Goal: Task Accomplishment & Management: Manage account settings

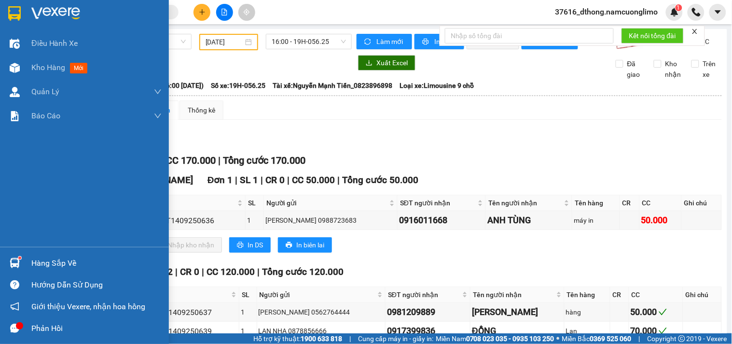
click at [37, 261] on div "Hàng sắp về" at bounding box center [96, 263] width 130 height 14
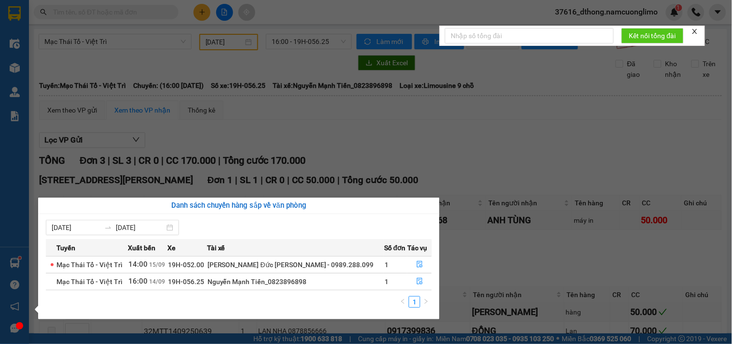
click at [427, 156] on section "Kết quả [PERSON_NAME] ( 48 ) Bộ lọc Mã ĐH Trạng thái Món hàng [PERSON_NAME] [PE…" at bounding box center [366, 172] width 732 height 344
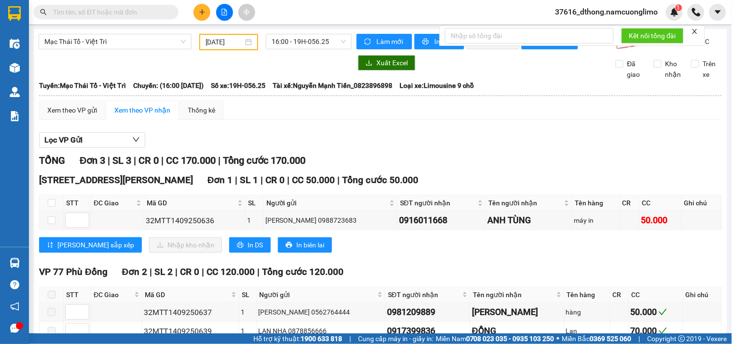
click at [427, 156] on div "Lọc VP Gửi [PERSON_NAME] 3 | SL 3 | CR 0 | CC 170.000 | [PERSON_NAME] 170.000 …" at bounding box center [380, 251] width 683 height 248
click at [201, 12] on icon "plus" at bounding box center [201, 12] width 5 height 0
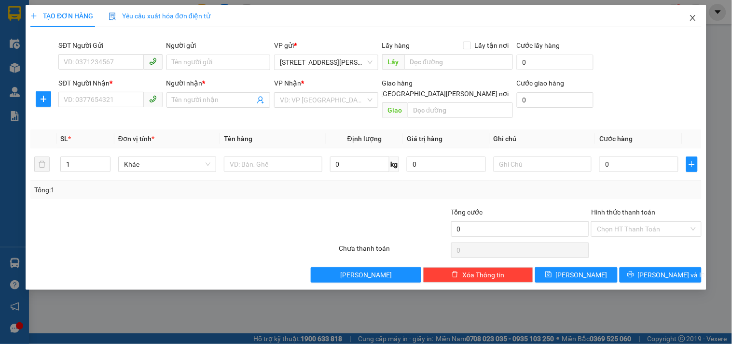
click at [689, 14] on icon "close" at bounding box center [693, 18] width 8 height 8
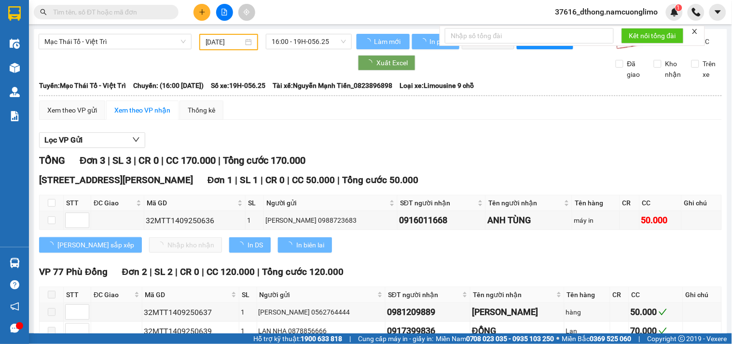
drag, startPoint x: 160, startPoint y: 9, endPoint x: 176, endPoint y: 34, distance: 30.1
click at [161, 13] on input "text" at bounding box center [110, 12] width 114 height 11
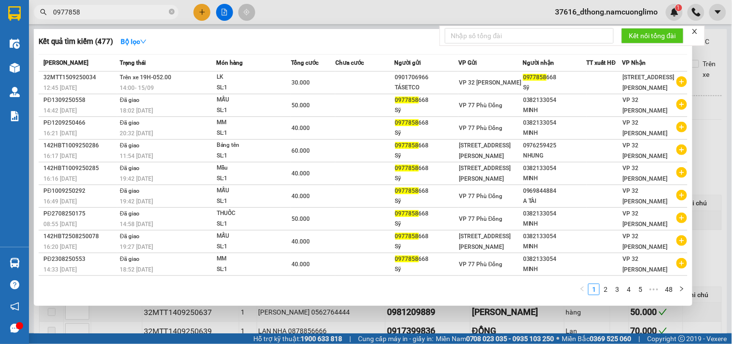
type input "0977858"
click at [204, 12] on div at bounding box center [366, 172] width 732 height 344
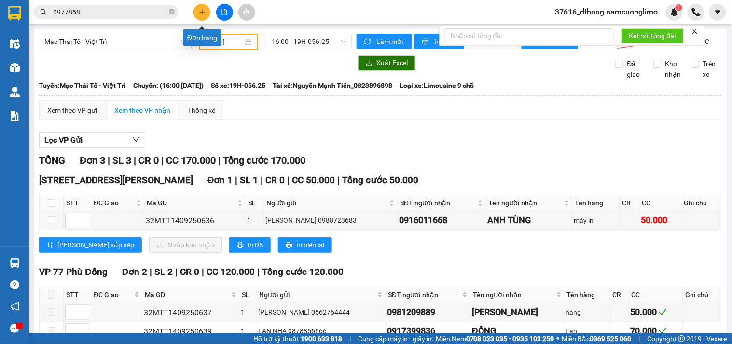
click at [199, 13] on icon "plus" at bounding box center [202, 12] width 7 height 7
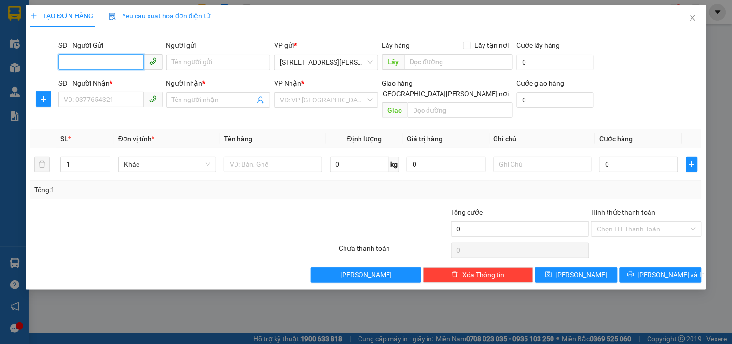
click at [114, 63] on input "SĐT Người Gửi" at bounding box center [100, 61] width 85 height 15
click at [111, 63] on input "SĐT Người Gửi" at bounding box center [100, 61] width 85 height 15
click at [97, 83] on div "0912863559 - LIÊN" at bounding box center [110, 81] width 93 height 11
type input "0912863559"
type input "LIÊN"
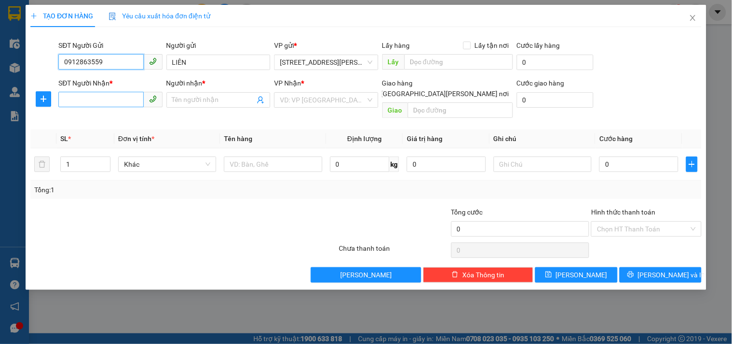
type input "0912863559"
click at [108, 92] on input "SĐT Người Nhận *" at bounding box center [100, 99] width 85 height 15
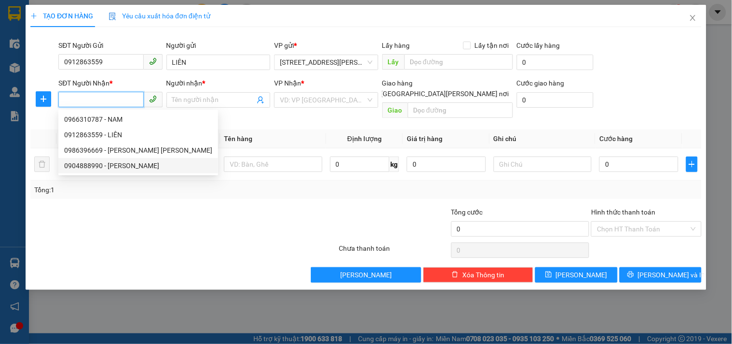
click at [122, 170] on div "0904888990 - [PERSON_NAME]" at bounding box center [138, 165] width 148 height 11
type input "0904888990"
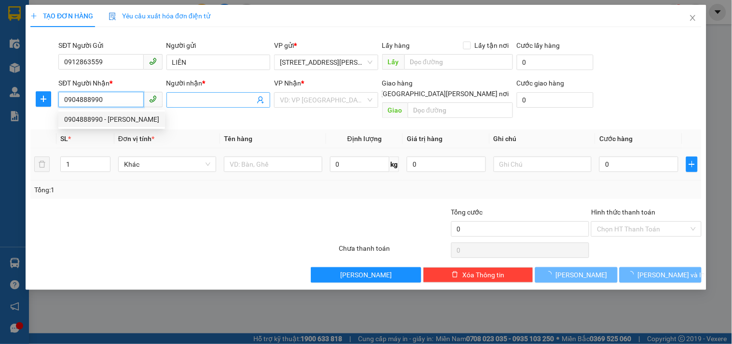
type input "NGỌC"
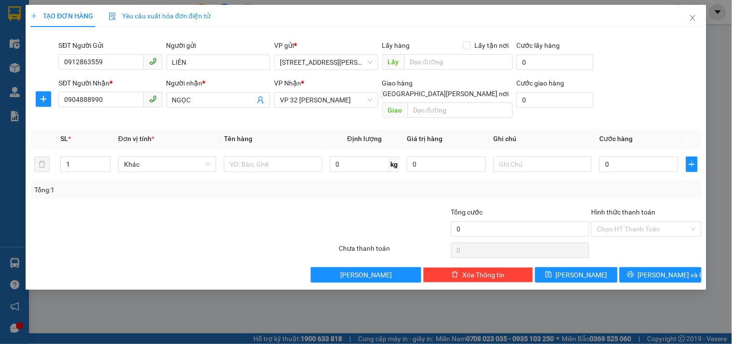
click at [186, 129] on th "Đơn vị tính *" at bounding box center [167, 138] width 106 height 19
drag, startPoint x: 259, startPoint y: 153, endPoint x: 296, endPoint y: 143, distance: 38.5
click at [272, 156] on input "text" at bounding box center [273, 163] width 98 height 15
click at [74, 157] on input "1" at bounding box center [85, 164] width 49 height 14
type input "2"
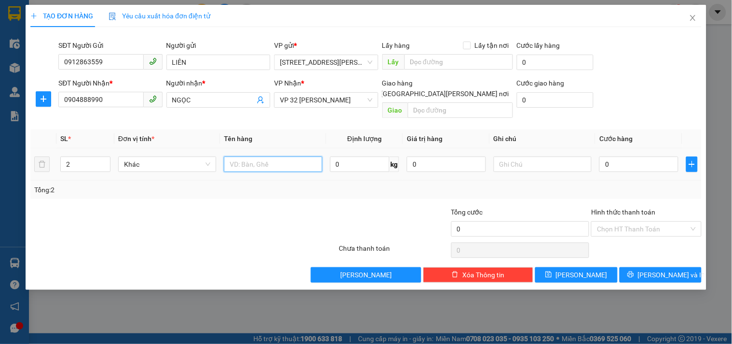
click at [296, 156] on input "text" at bounding box center [273, 163] width 98 height 15
type input "THỰC PHẨM"
click at [625, 158] on input "0" at bounding box center [638, 163] width 79 height 15
type input "7"
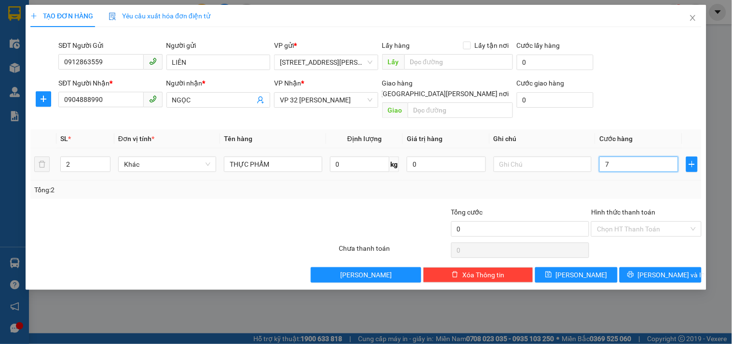
type input "7"
type input "70"
type input "70.000"
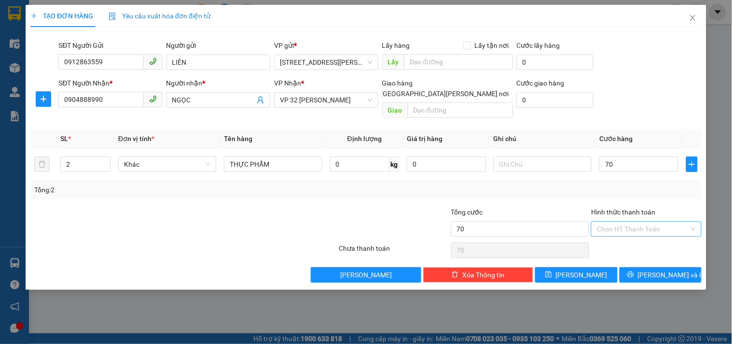
type input "70.000"
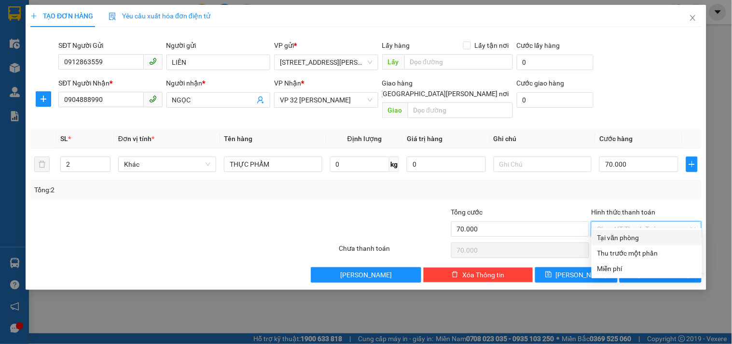
click at [657, 221] on input "Hình thức thanh toán" at bounding box center [643, 228] width 92 height 14
click at [626, 238] on div "Tại văn phòng" at bounding box center [646, 237] width 99 height 11
type input "0"
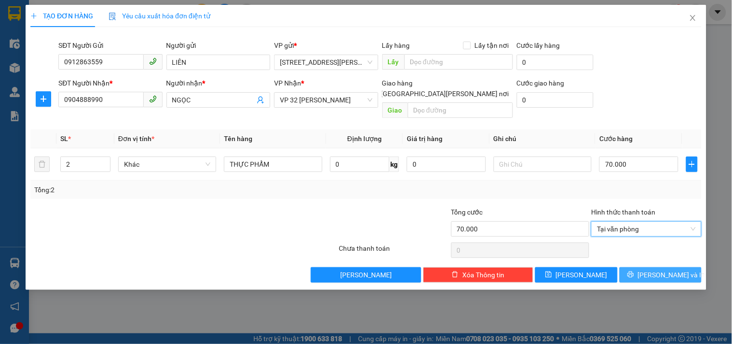
click at [677, 270] on button "[PERSON_NAME] và In" at bounding box center [661, 274] width 82 height 15
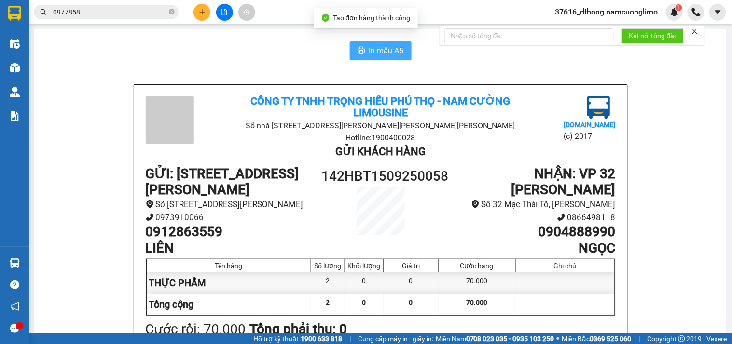
click at [389, 46] on span "In mẫu A5" at bounding box center [386, 50] width 35 height 12
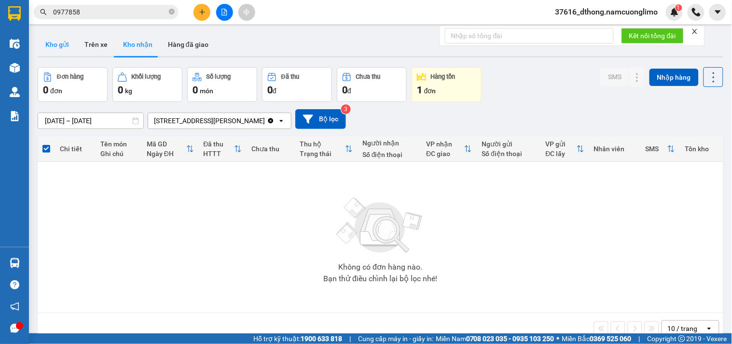
click at [54, 41] on button "Kho gửi" at bounding box center [57, 44] width 39 height 23
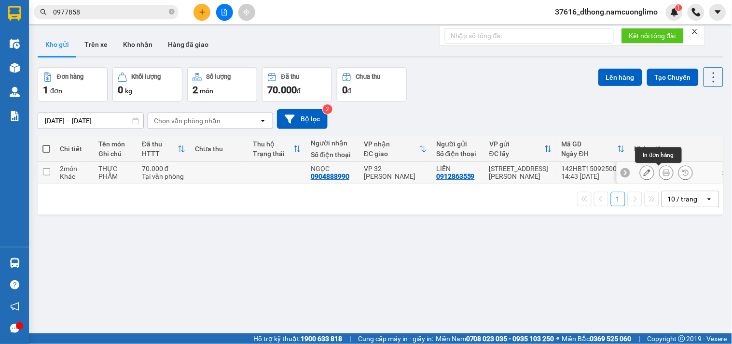
click at [663, 174] on icon at bounding box center [666, 172] width 7 height 7
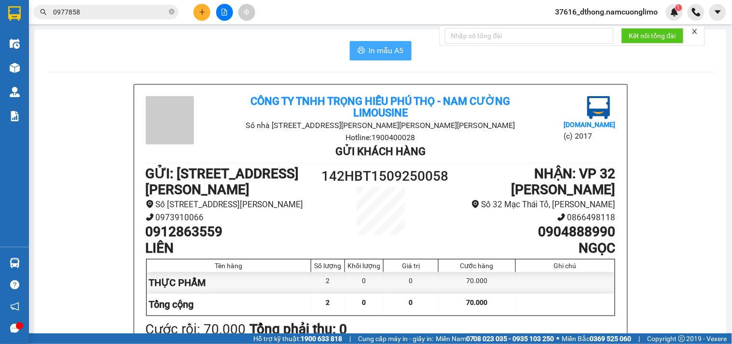
click at [384, 49] on span "In mẫu A5" at bounding box center [386, 50] width 35 height 12
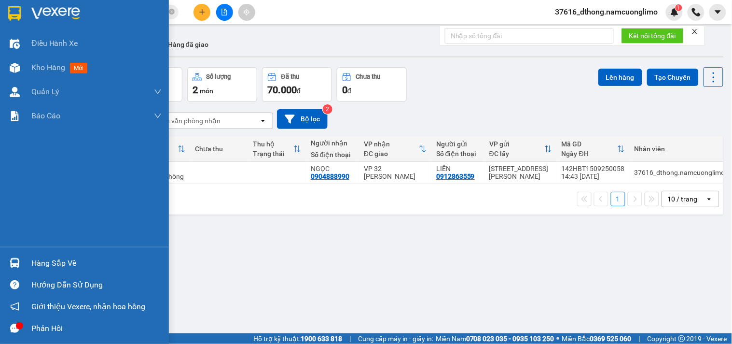
drag, startPoint x: 56, startPoint y: 261, endPoint x: 130, endPoint y: 275, distance: 75.2
click at [59, 260] on div "Hàng sắp về" at bounding box center [96, 263] width 130 height 14
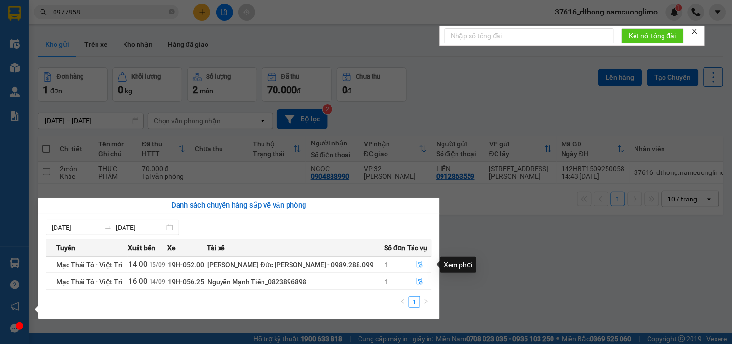
click at [418, 262] on icon "file-done" at bounding box center [419, 264] width 7 height 7
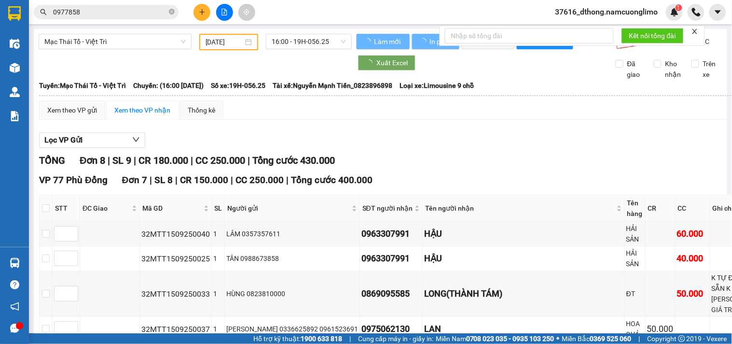
type input "[DATE]"
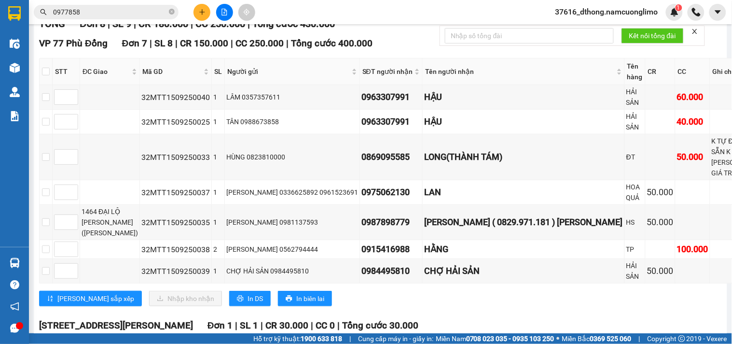
scroll to position [97, 0]
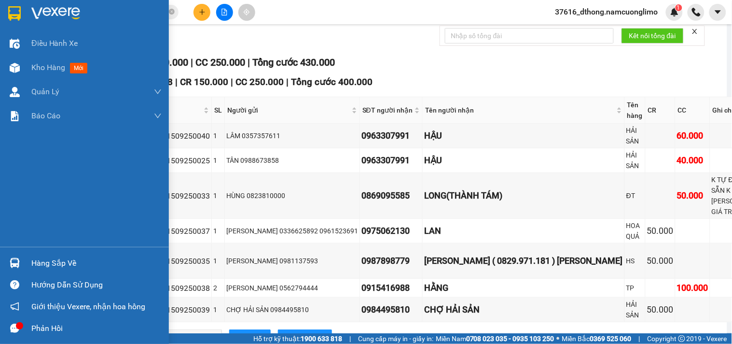
click at [16, 0] on div at bounding box center [84, 15] width 169 height 31
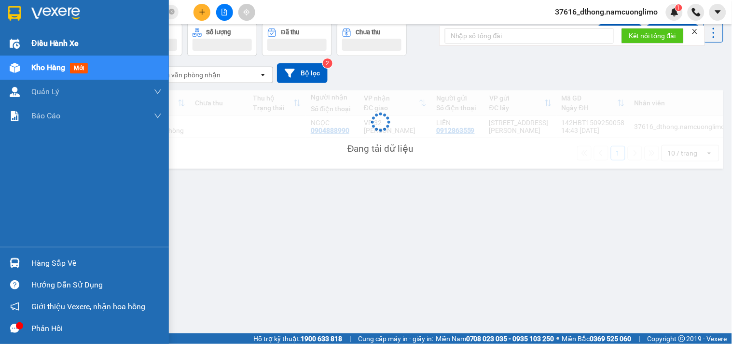
scroll to position [44, 0]
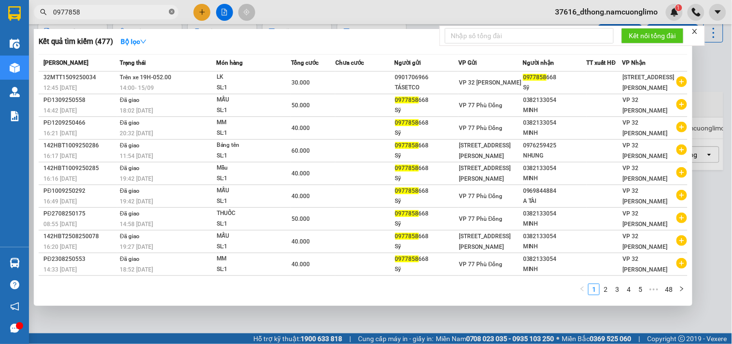
click at [171, 13] on icon "close-circle" at bounding box center [172, 12] width 6 height 6
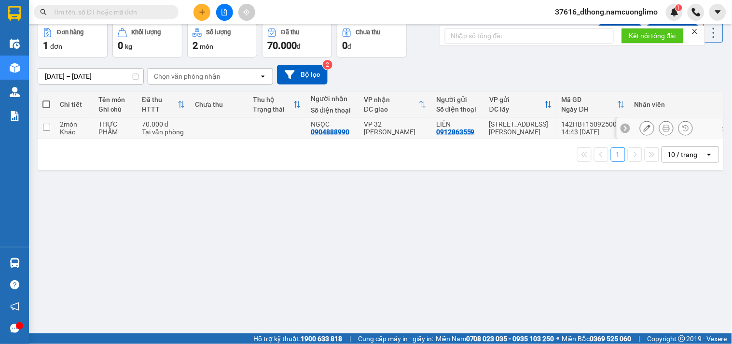
click at [48, 127] on input "checkbox" at bounding box center [46, 127] width 7 height 7
checkbox input "true"
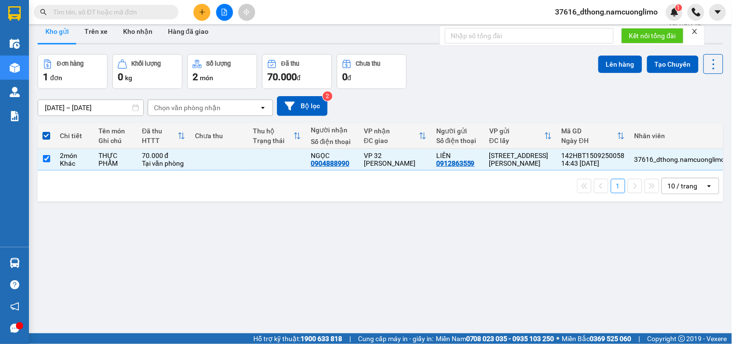
scroll to position [0, 0]
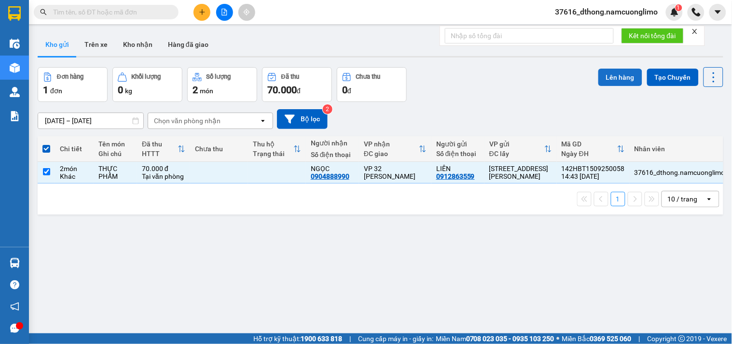
click at [618, 75] on button "Lên hàng" at bounding box center [620, 77] width 44 height 17
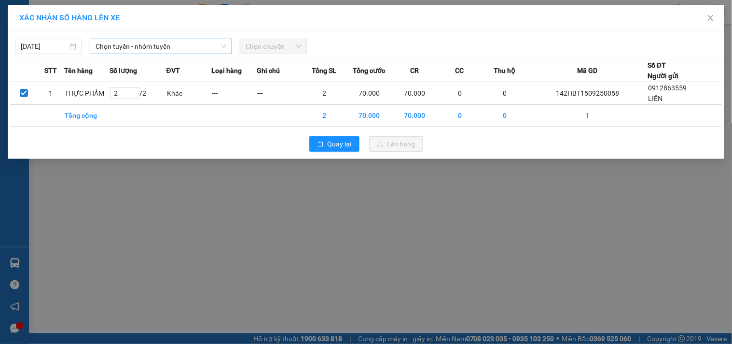
click at [135, 46] on span "Chọn tuyến - nhóm tuyến" at bounding box center [161, 46] width 131 height 14
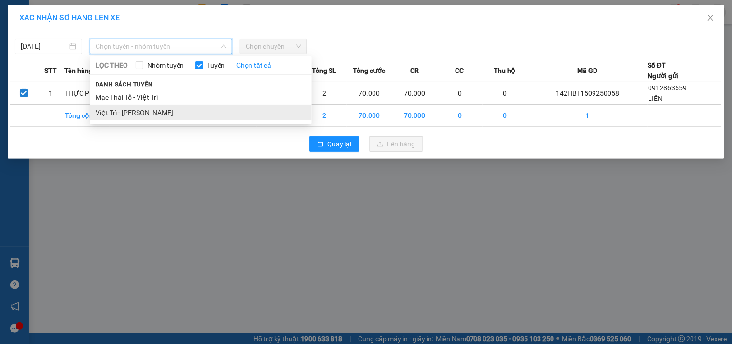
drag, startPoint x: 133, startPoint y: 112, endPoint x: 225, endPoint y: 99, distance: 93.1
click at [133, 112] on li "Việt Trì - [PERSON_NAME]" at bounding box center [201, 112] width 222 height 15
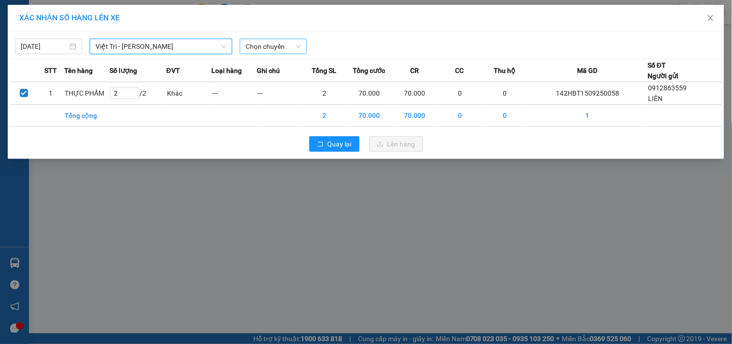
click at [291, 43] on span "Chọn chuyến" at bounding box center [273, 46] width 55 height 14
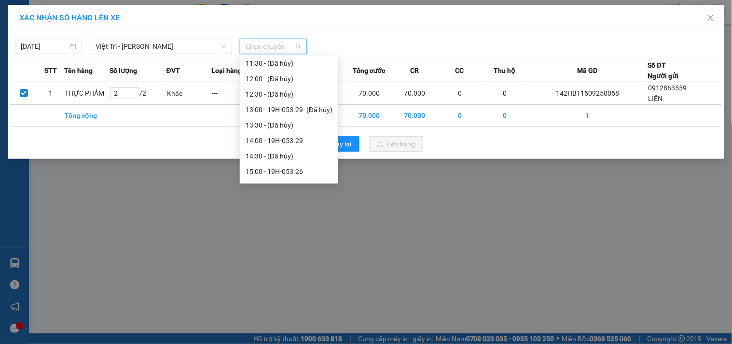
scroll to position [232, 0]
click at [280, 174] on div "15:00 - 19H-053.26" at bounding box center [289, 173] width 87 height 11
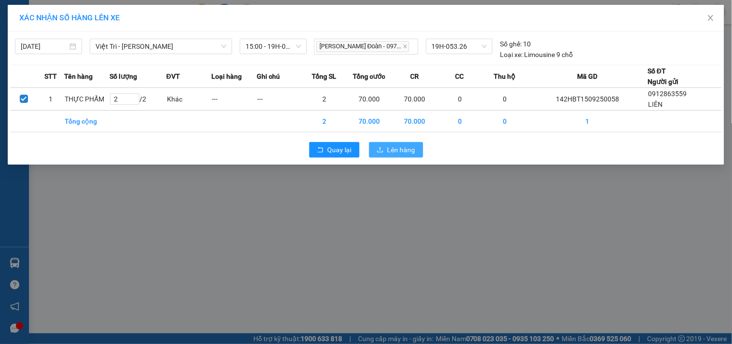
click at [407, 146] on span "Lên hàng" at bounding box center [401, 149] width 28 height 11
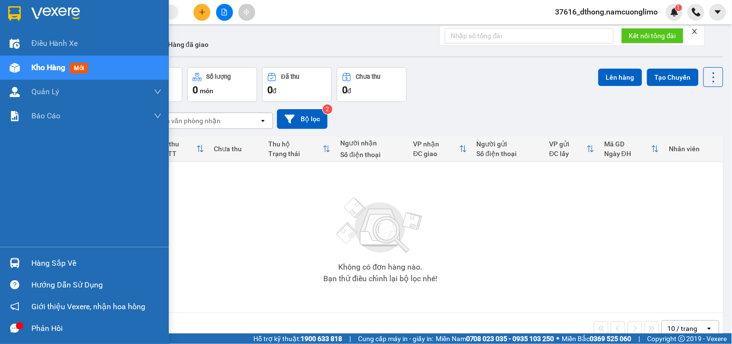
drag, startPoint x: 70, startPoint y: 259, endPoint x: 81, endPoint y: 259, distance: 11.1
click at [70, 259] on div "Hàng sắp về" at bounding box center [96, 263] width 130 height 14
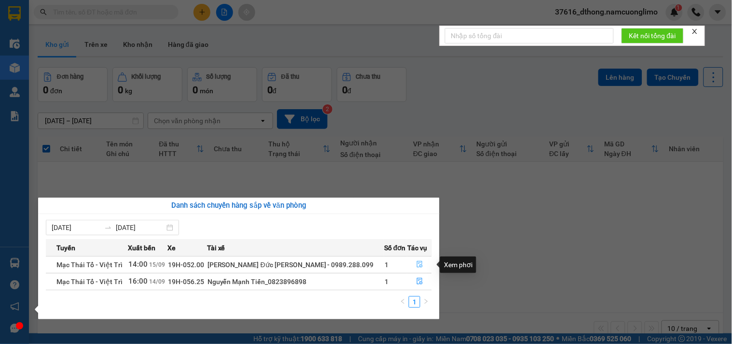
click at [416, 263] on icon "file-done" at bounding box center [419, 264] width 7 height 7
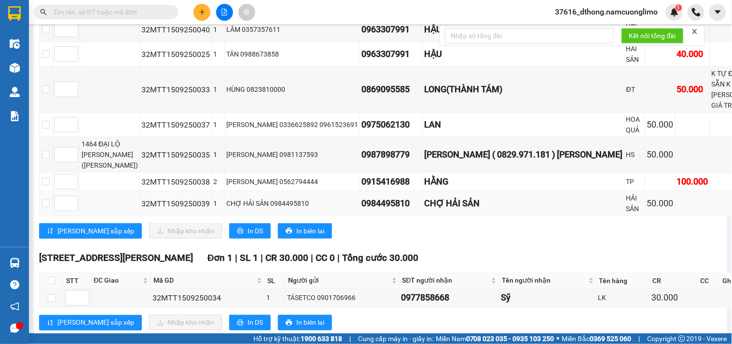
scroll to position [204, 0]
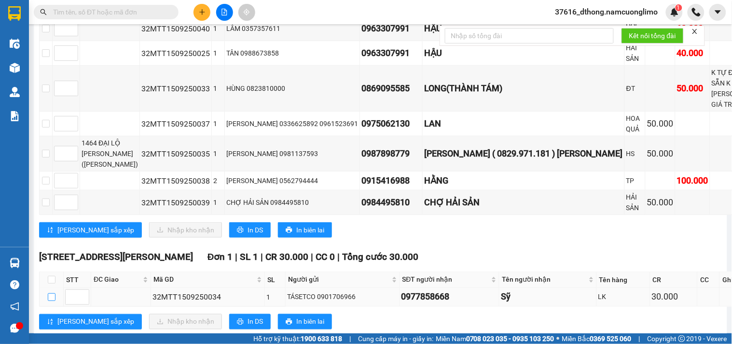
click at [50, 293] on input "checkbox" at bounding box center [52, 297] width 8 height 8
checkbox input "true"
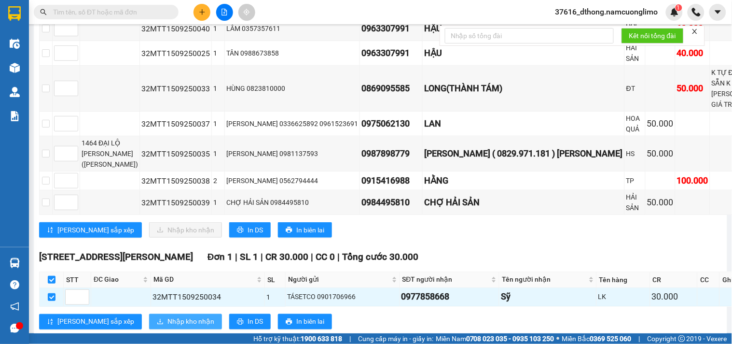
click at [167, 316] on span "Nhập kho nhận" at bounding box center [190, 321] width 47 height 11
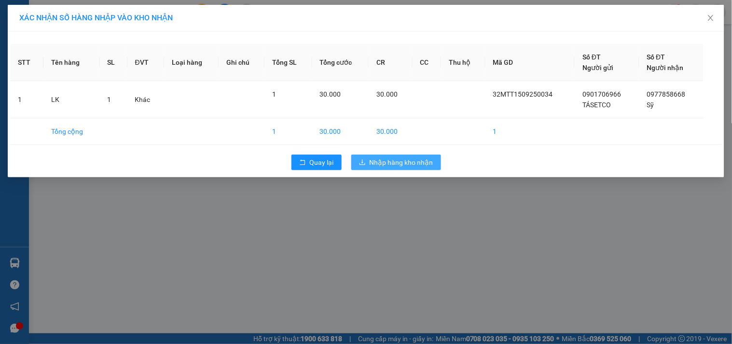
click at [421, 157] on span "Nhập hàng kho nhận" at bounding box center [402, 162] width 64 height 11
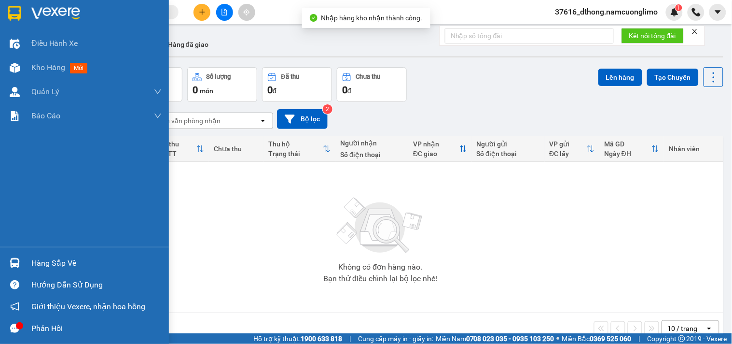
click at [75, 257] on div "Hàng sắp về" at bounding box center [96, 263] width 130 height 14
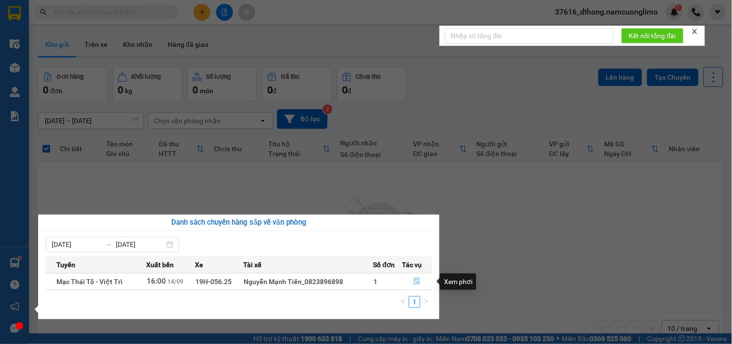
click at [417, 277] on icon "file-done" at bounding box center [416, 280] width 7 height 7
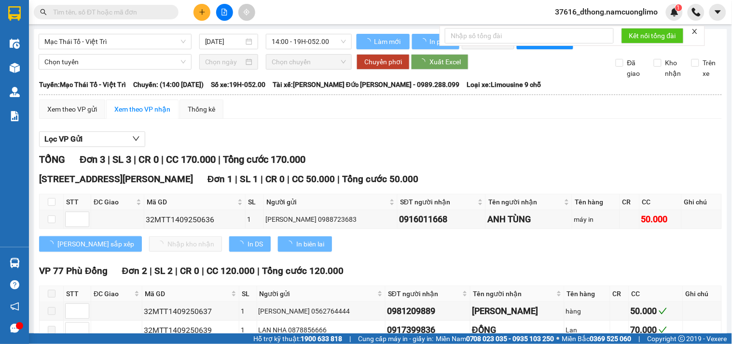
type input "[DATE]"
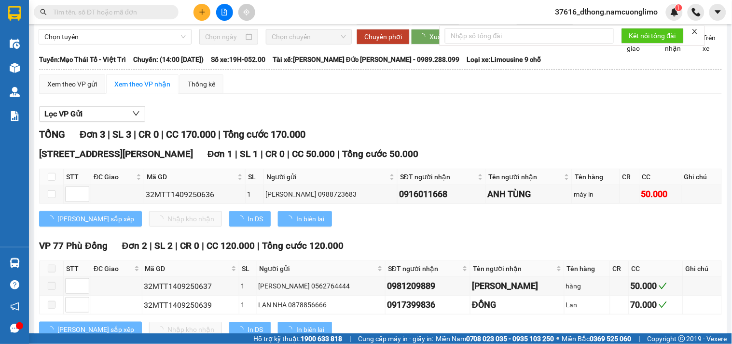
scroll to position [65, 0]
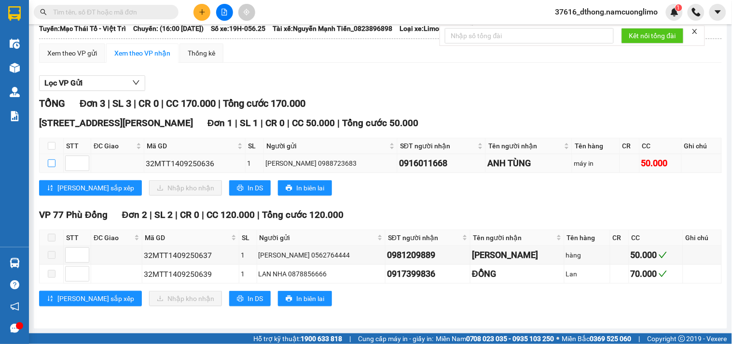
click at [50, 164] on input "checkbox" at bounding box center [52, 163] width 8 height 8
checkbox input "true"
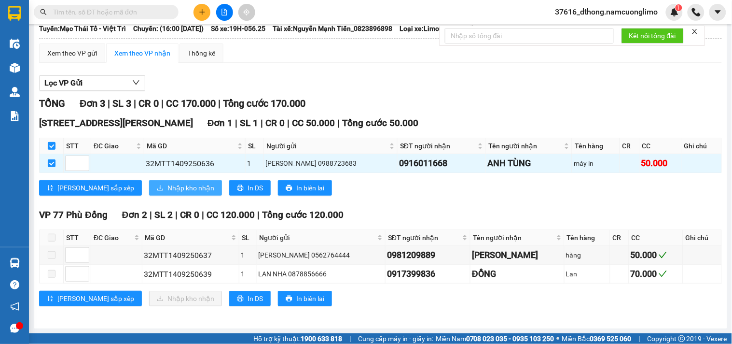
click at [167, 190] on span "Nhập kho nhận" at bounding box center [190, 187] width 47 height 11
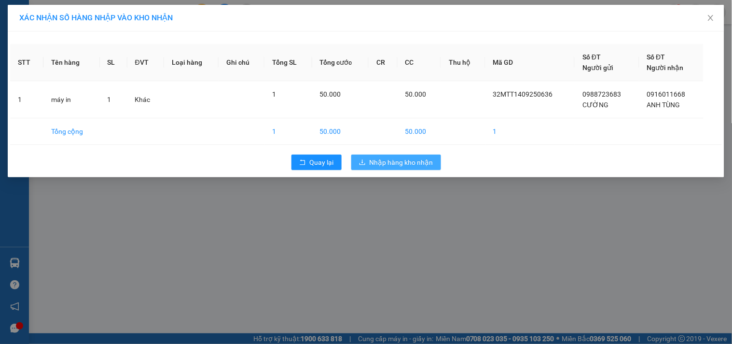
click at [414, 165] on span "Nhập hàng kho nhận" at bounding box center [402, 162] width 64 height 11
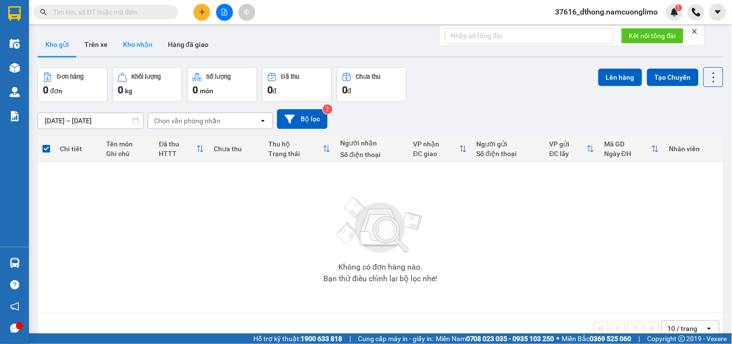
click at [145, 45] on button "Kho nhận" at bounding box center [137, 44] width 45 height 23
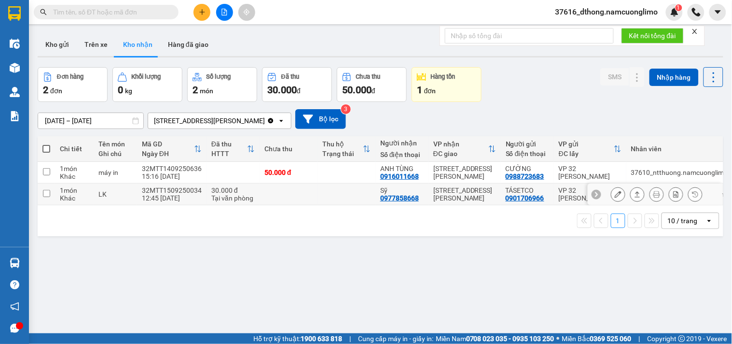
click at [45, 194] on input "checkbox" at bounding box center [46, 193] width 7 height 7
checkbox input "true"
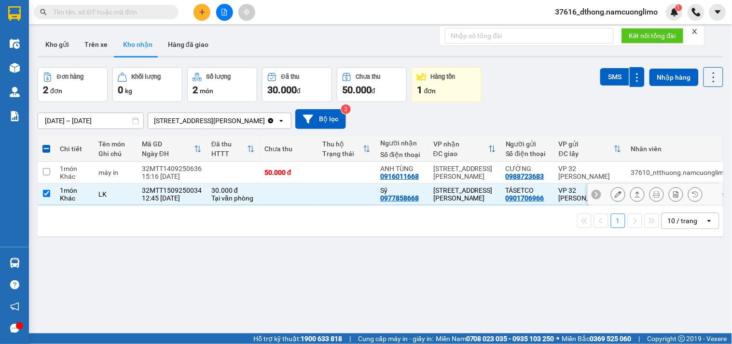
click at [611, 195] on button at bounding box center [618, 194] width 14 height 17
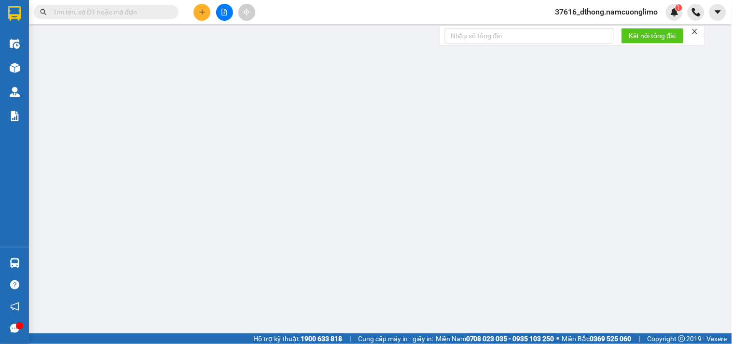
type input "0901706966"
type input "TÁSETCO"
type input "0977858668"
type input "Sỹ"
type input "30.000"
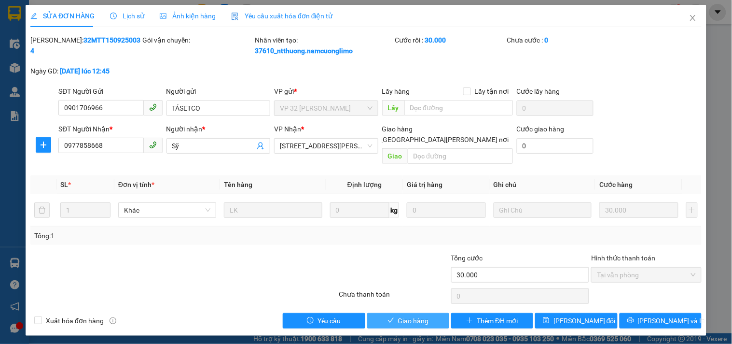
click at [418, 315] on span "Giao hàng" at bounding box center [413, 320] width 31 height 11
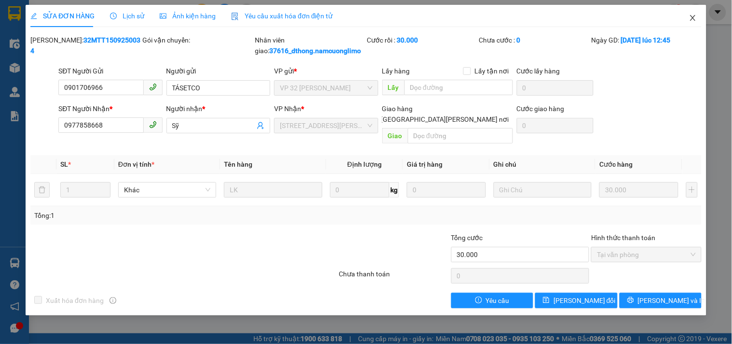
click at [693, 22] on span "Close" at bounding box center [692, 18] width 27 height 27
